Goal: Check status: Check status

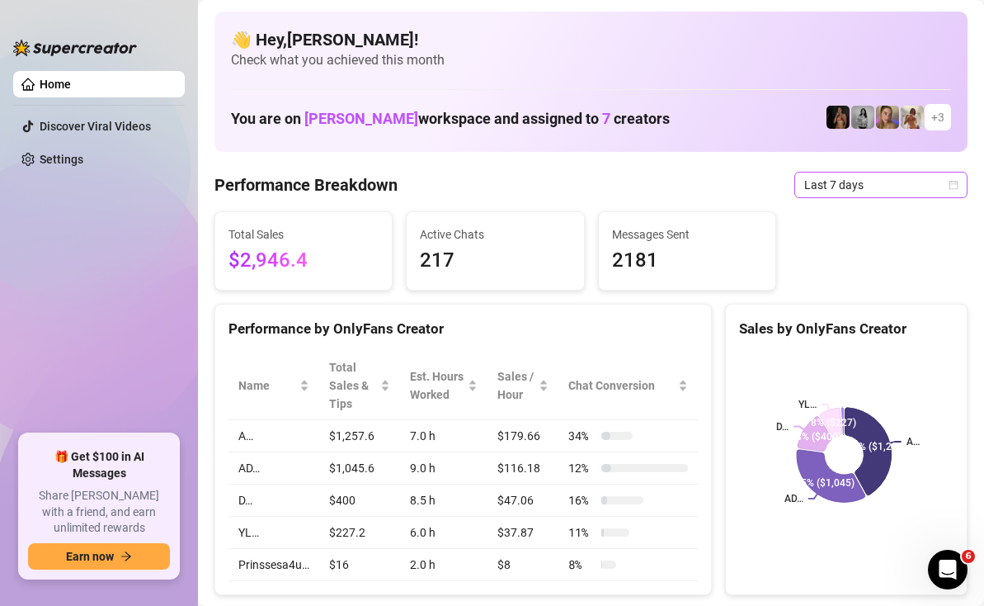
click at [896, 185] on span "Last 7 days" at bounding box center [880, 184] width 153 height 25
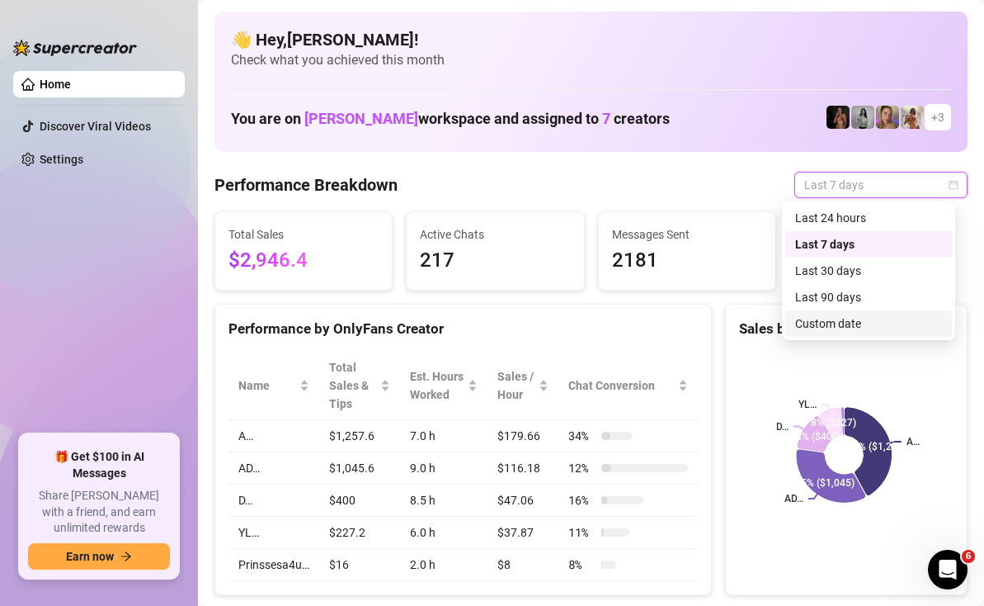
click at [836, 323] on div "Custom date" at bounding box center [868, 323] width 147 height 18
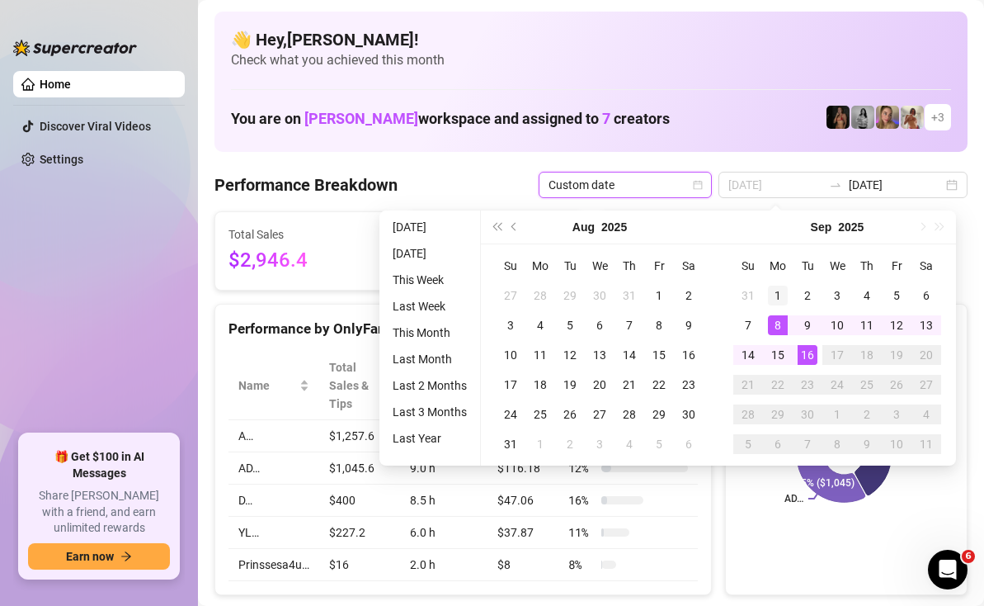
type input "[DATE]"
click at [776, 295] on div "1" at bounding box center [778, 295] width 20 height 20
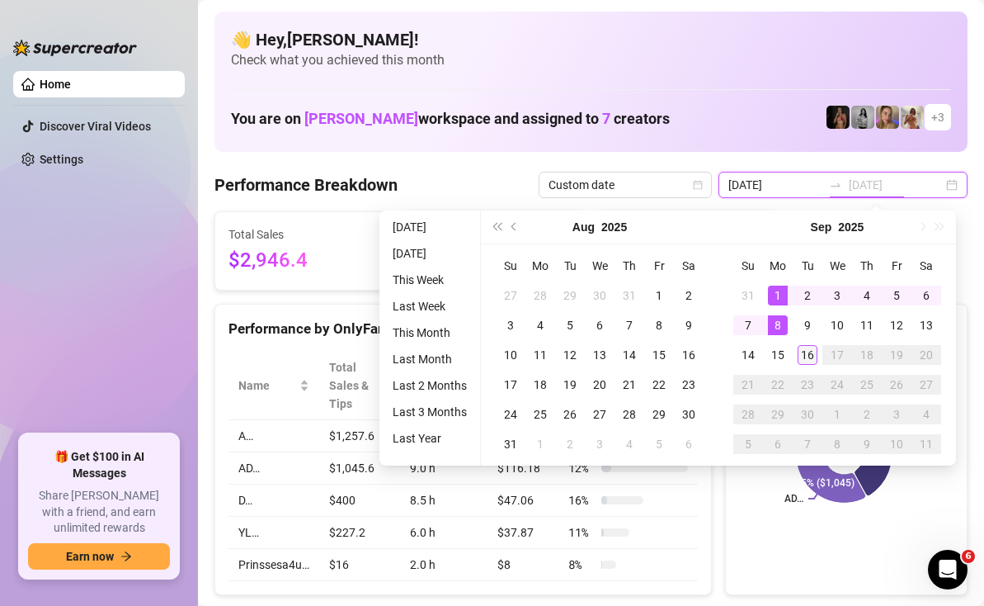
type input "[DATE]"
click at [809, 358] on div "16" at bounding box center [808, 355] width 20 height 20
type input "[DATE]"
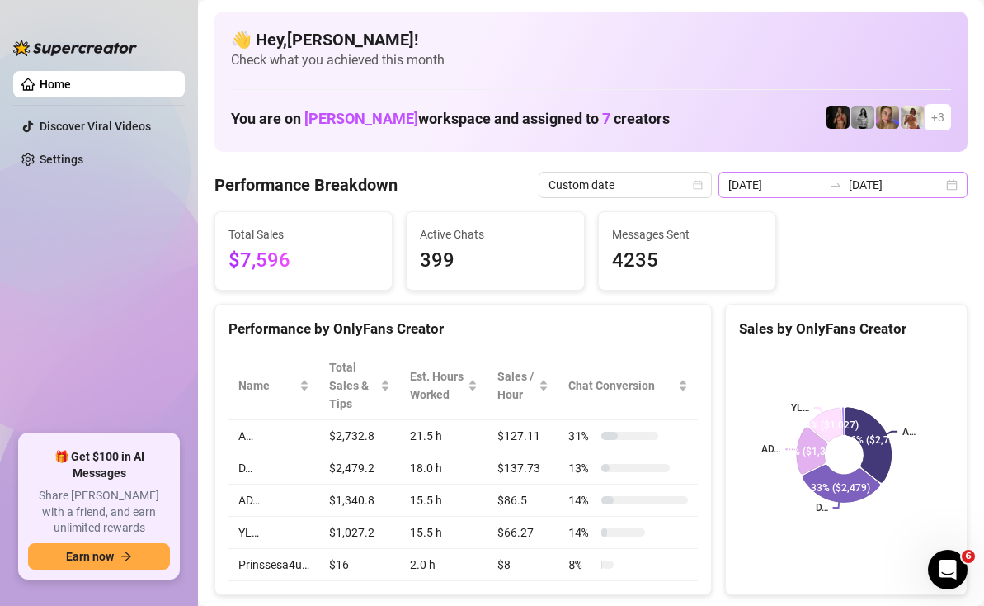
click at [946, 189] on div "[DATE] [DATE]" at bounding box center [843, 185] width 249 height 26
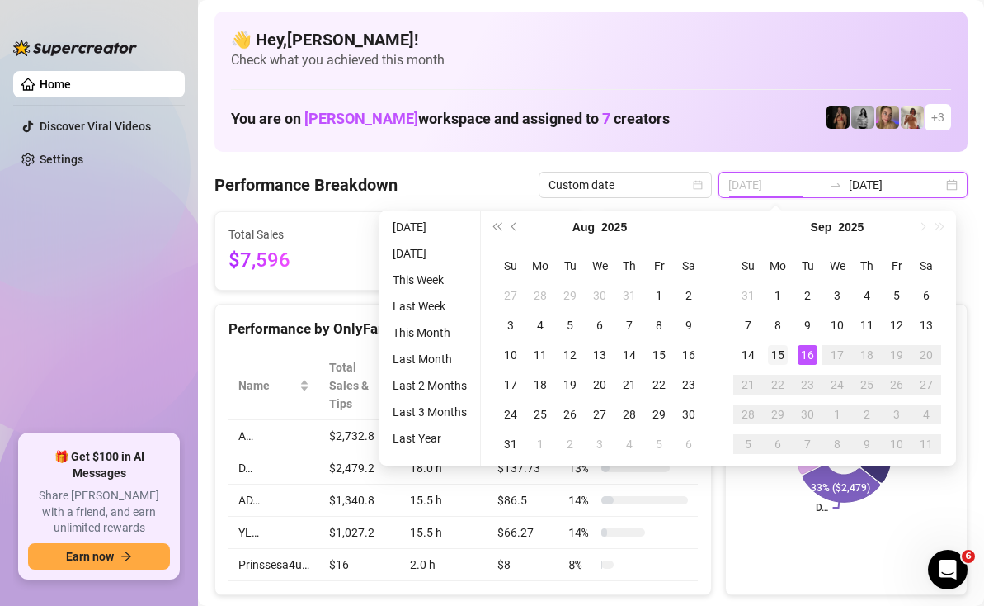
type input "[DATE]"
click at [780, 355] on div "15" at bounding box center [778, 355] width 20 height 20
click at [801, 356] on div "16" at bounding box center [808, 355] width 20 height 20
type input "[DATE]"
